Goal: Task Accomplishment & Management: Complete application form

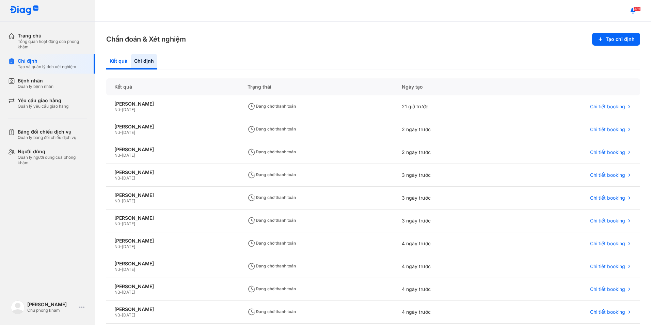
click at [131, 59] on div "Kết quả" at bounding box center [144, 62] width 27 height 16
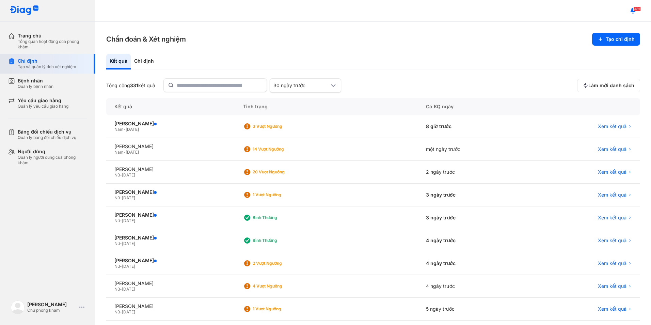
click at [49, 65] on div "Tạo và quản lý đơn xét nghiệm" at bounding box center [47, 66] width 59 height 5
click at [139, 121] on div "[PERSON_NAME]" at bounding box center [170, 124] width 112 height 6
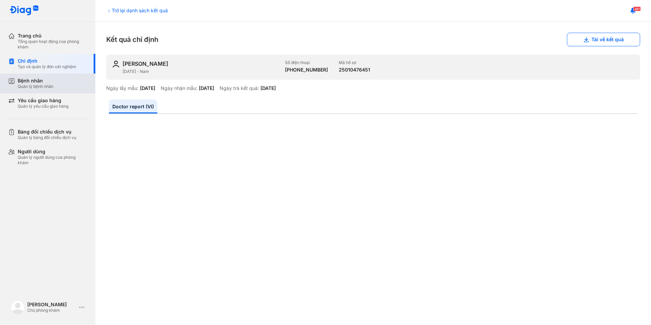
click at [33, 86] on div "Quản lý bệnh nhân" at bounding box center [36, 86] width 36 height 5
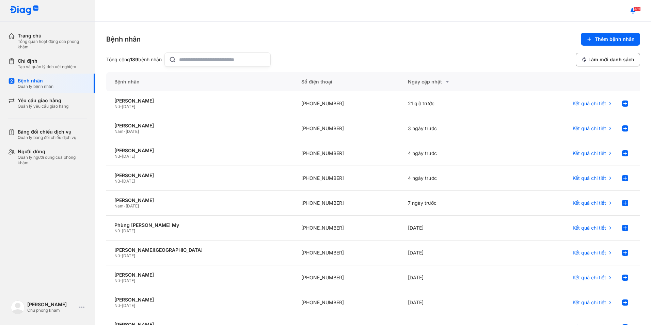
click at [191, 65] on input "text" at bounding box center [222, 60] width 87 height 14
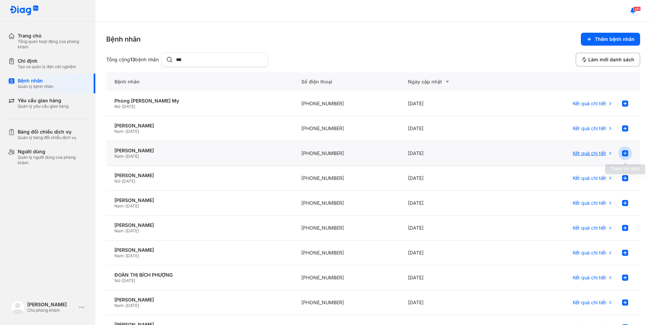
type input "***"
click at [623, 152] on use at bounding box center [625, 153] width 6 height 6
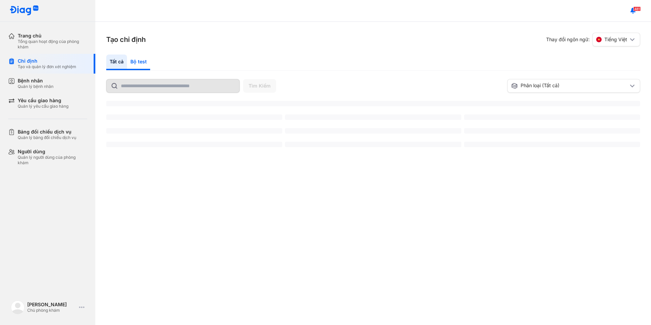
click at [139, 63] on div "Bộ test" at bounding box center [138, 62] width 23 height 16
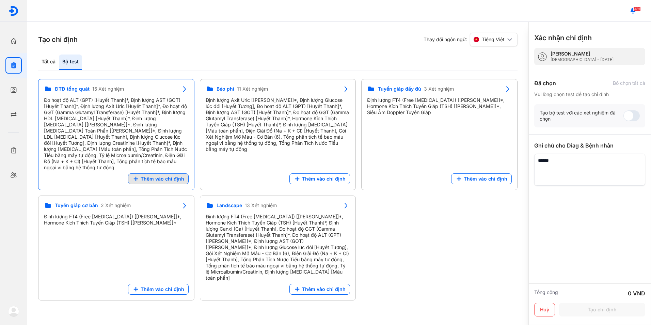
click at [165, 176] on span "Thêm vào chỉ định" at bounding box center [163, 179] width 44 height 6
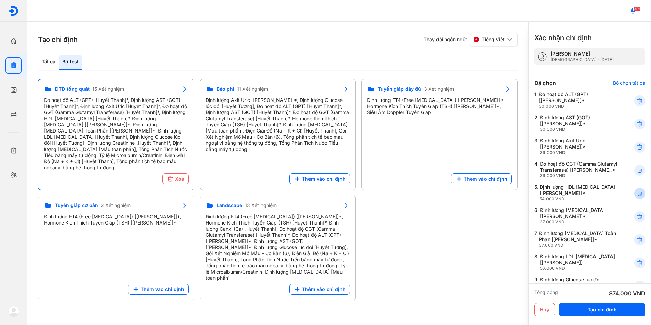
click at [638, 197] on icon at bounding box center [640, 193] width 7 height 7
click at [637, 220] on icon at bounding box center [640, 216] width 7 height 7
click at [637, 266] on icon at bounding box center [640, 263] width 7 height 7
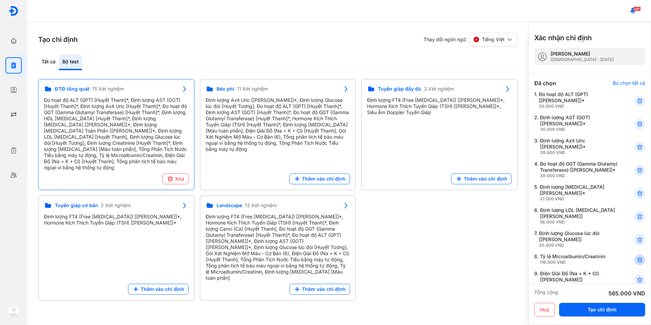
click at [637, 263] on icon at bounding box center [640, 259] width 7 height 7
click at [637, 266] on icon at bounding box center [640, 263] width 7 height 7
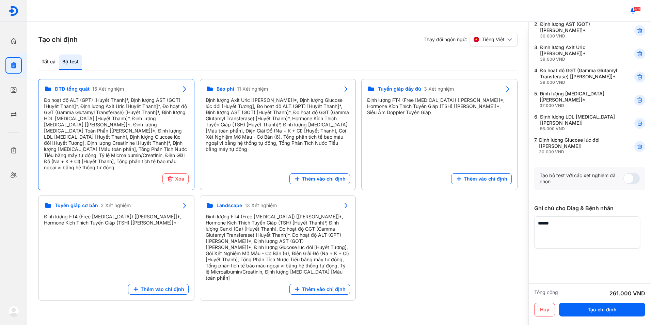
scroll to position [105, 0]
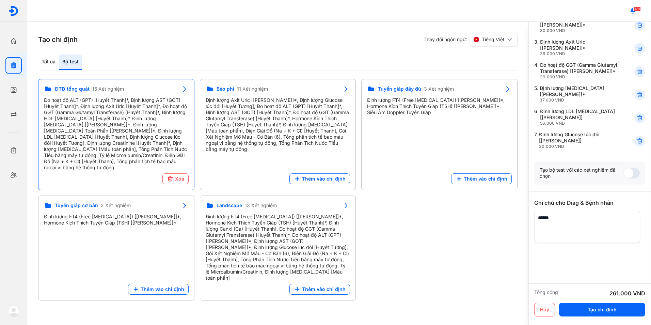
click at [596, 217] on textarea at bounding box center [587, 227] width 106 height 32
type textarea "**********"
click at [599, 312] on button "Tạo chỉ định" at bounding box center [602, 310] width 86 height 14
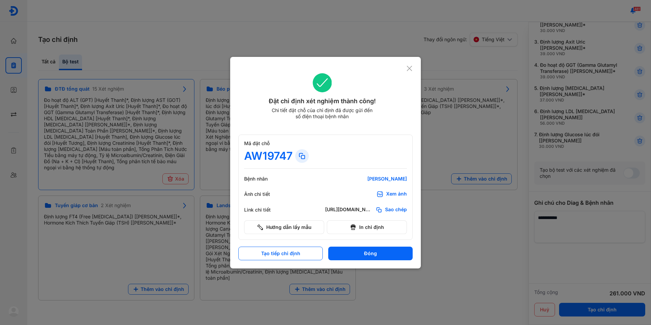
click at [394, 193] on div "Xem ảnh" at bounding box center [396, 194] width 21 height 7
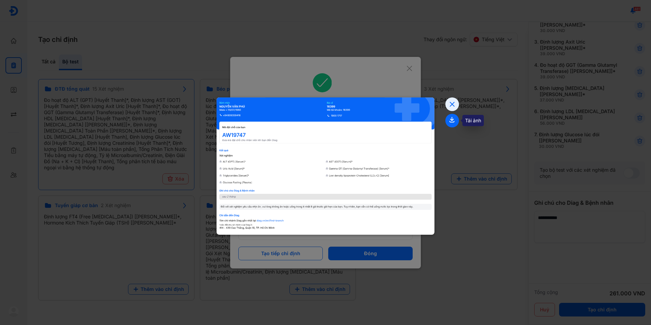
click at [454, 119] on icon at bounding box center [452, 121] width 14 height 14
click at [450, 107] on icon at bounding box center [452, 104] width 14 height 14
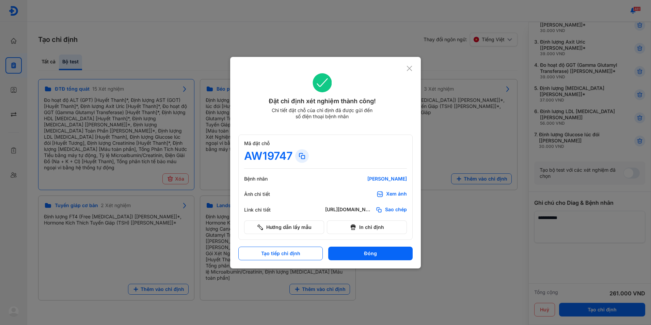
click at [411, 68] on icon at bounding box center [409, 68] width 6 height 7
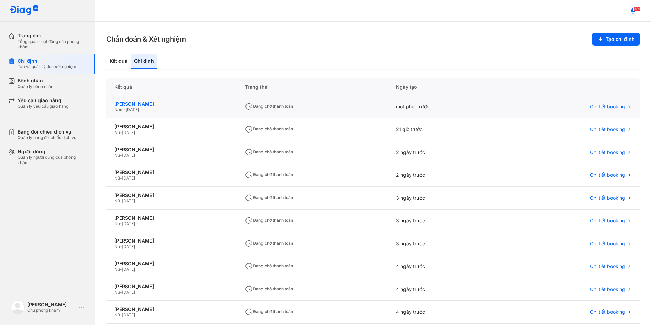
click at [151, 101] on div "[PERSON_NAME]" at bounding box center [171, 104] width 114 height 6
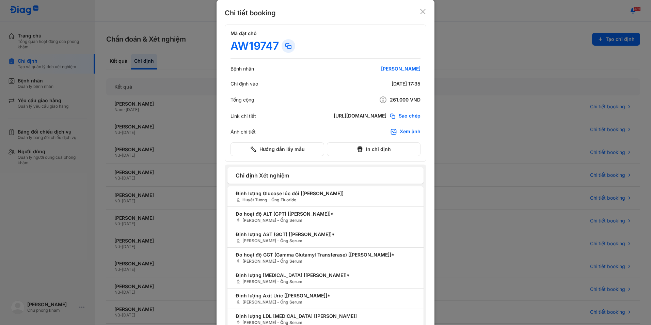
click at [420, 15] on div "Chi tiết booking" at bounding box center [326, 13] width 202 height 10
click at [424, 11] on div "Chi tiết booking Mã đặt chỗ AW19747 Bệnh nhân [PERSON_NAME] Chỉ định vào [DATE]…" at bounding box center [326, 173] width 218 height 347
click at [422, 11] on use at bounding box center [422, 11] width 5 height 5
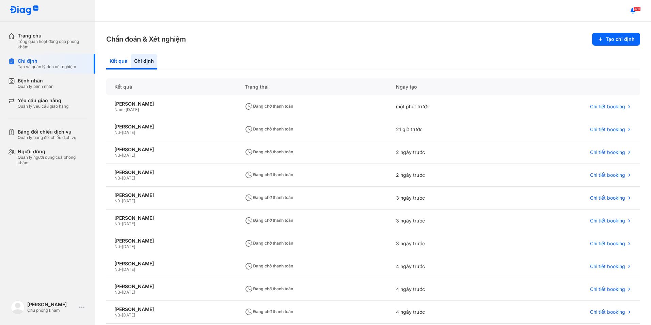
click at [131, 64] on div "Kết quả" at bounding box center [144, 62] width 27 height 16
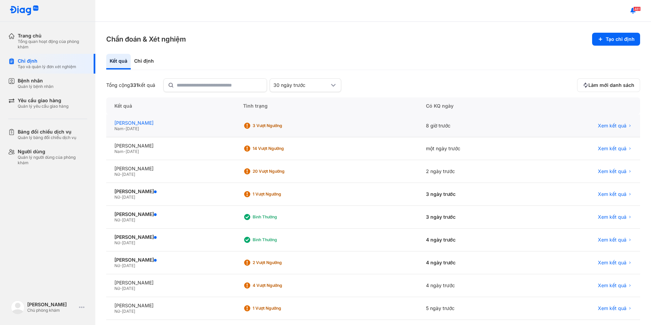
click at [150, 122] on div "[PERSON_NAME]" at bounding box center [170, 123] width 112 height 6
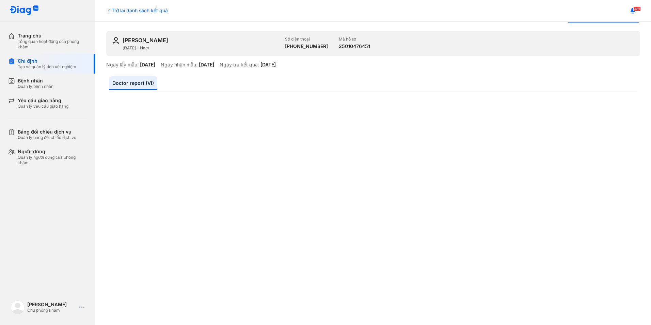
scroll to position [34, 0]
